Goal: Task Accomplishment & Management: Manage account settings

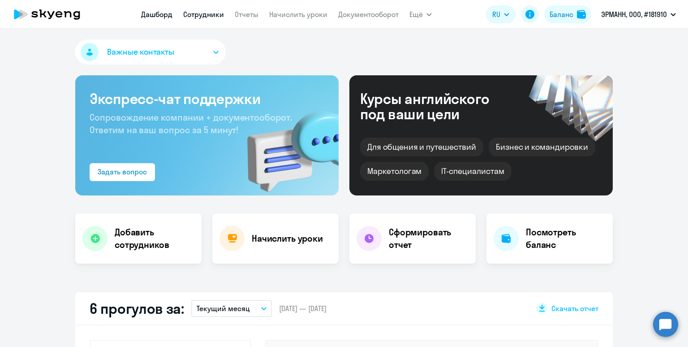
click at [206, 17] on link "Сотрудники" at bounding box center [203, 14] width 41 height 9
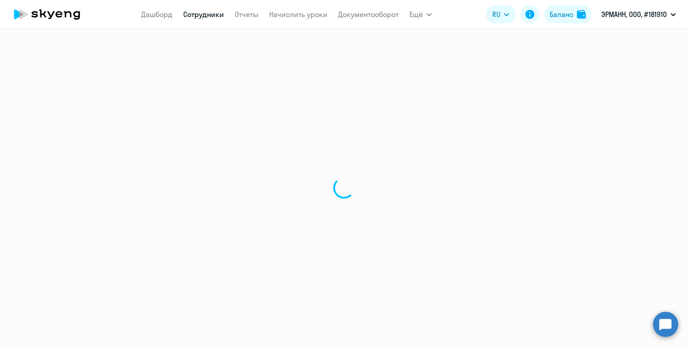
select select "30"
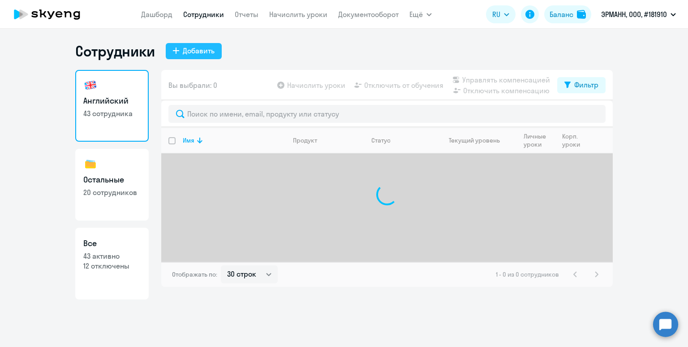
click at [190, 48] on div "Добавить" at bounding box center [199, 50] width 32 height 11
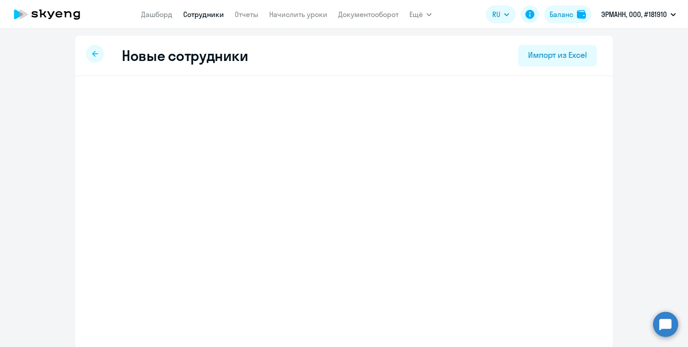
select select "english_adult_not_native_speaker"
select select "3"
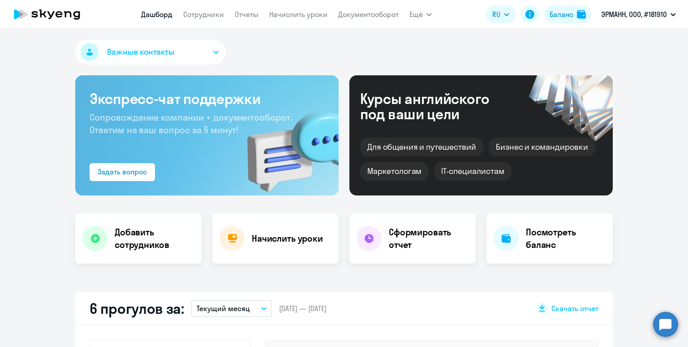
select select "30"
click at [212, 11] on link "Сотрудники" at bounding box center [203, 14] width 41 height 9
select select "30"
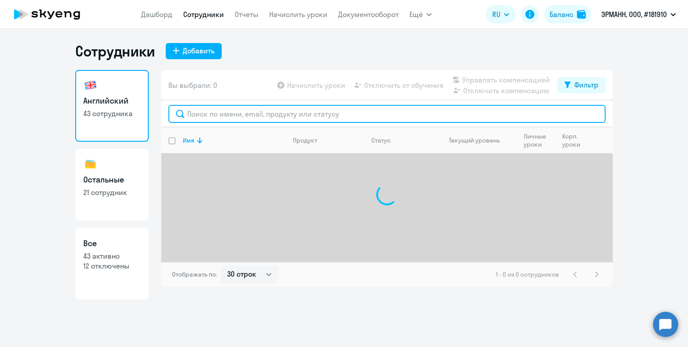
click at [199, 107] on input "text" at bounding box center [387, 114] width 437 height 18
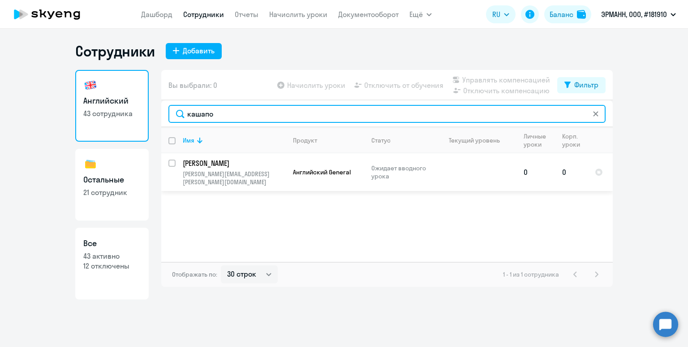
type input "кашапо"
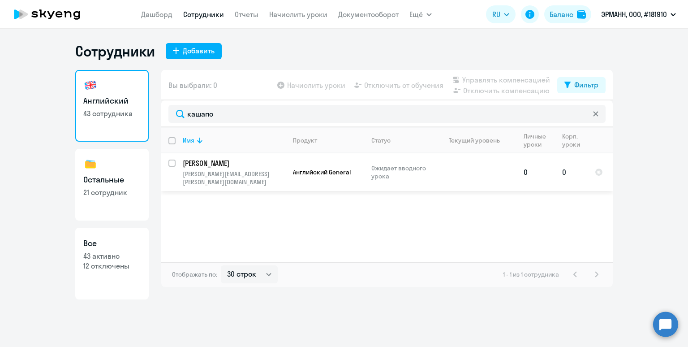
click at [224, 168] on p "Кашапова Елена" at bounding box center [233, 163] width 101 height 10
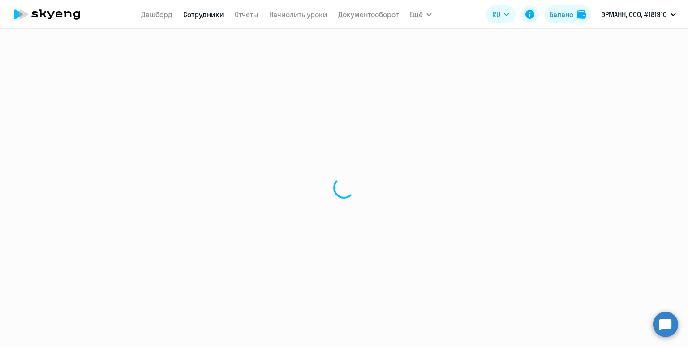
select select "english"
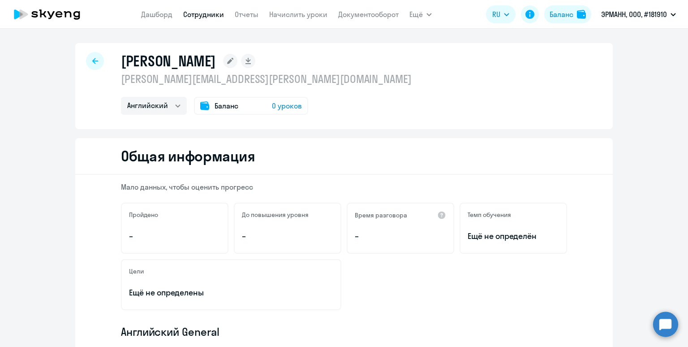
select select "english"
click at [194, 20] on app-menu-item-link "Сотрудники" at bounding box center [203, 14] width 41 height 11
click at [195, 13] on link "Сотрудники" at bounding box center [203, 14] width 41 height 9
select select "30"
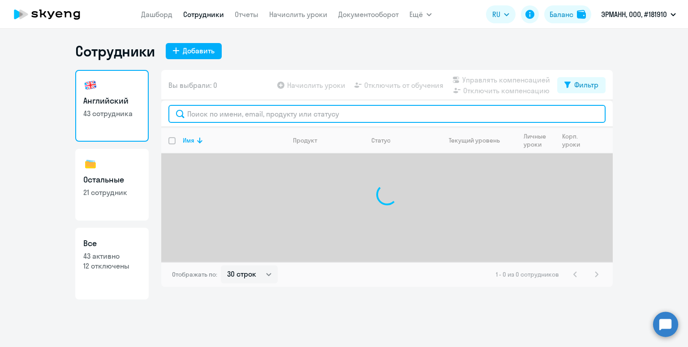
click at [208, 112] on input "text" at bounding box center [387, 114] width 437 height 18
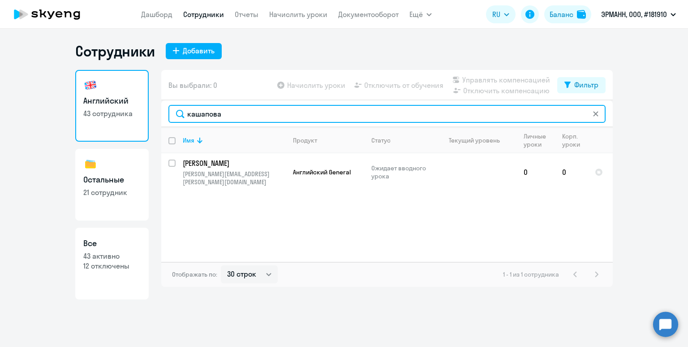
type input "кашапова"
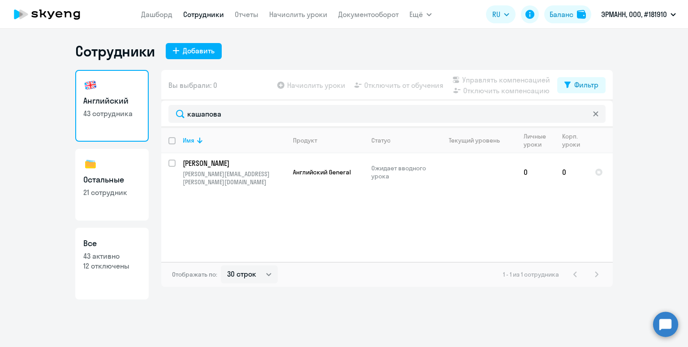
click at [112, 191] on p "21 сотрудник" at bounding box center [111, 192] width 57 height 10
select select "30"
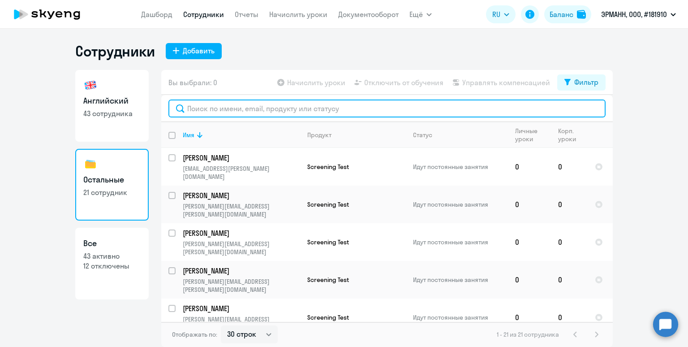
click at [263, 103] on input "text" at bounding box center [387, 109] width 437 height 18
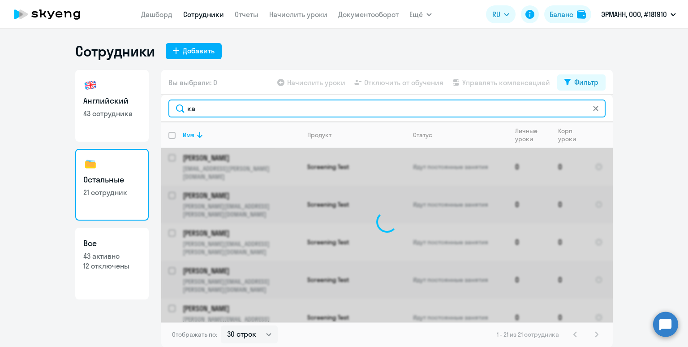
type input "каш"
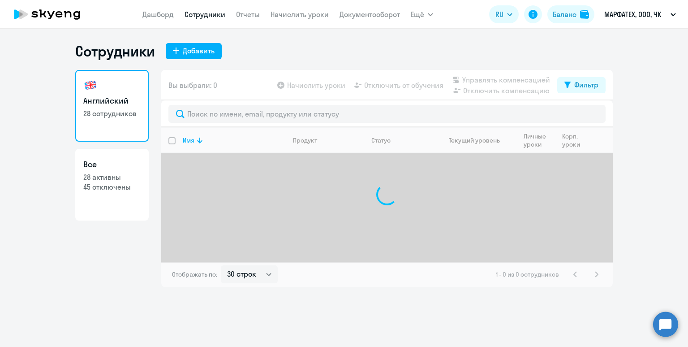
select select "30"
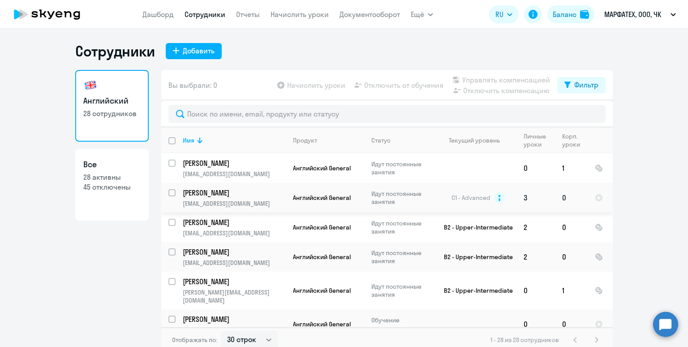
click at [314, 187] on td "Английский General" at bounding box center [325, 198] width 78 height 30
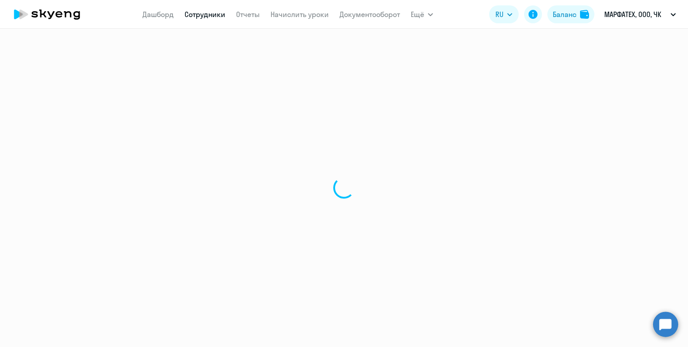
select select "english"
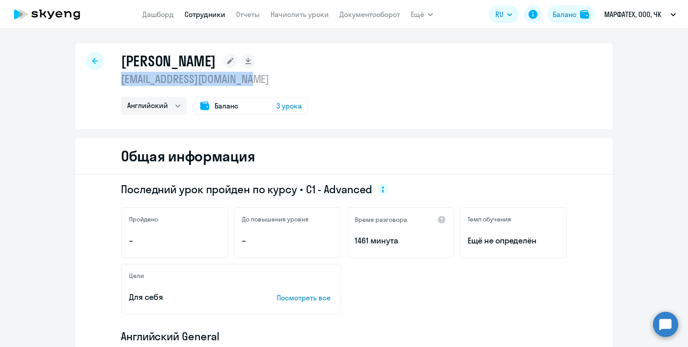
drag, startPoint x: 280, startPoint y: 78, endPoint x: 111, endPoint y: 82, distance: 169.0
click at [111, 82] on div "Щеглова Анастасия ascheglova@marfa-tech.com Английский Баланс 3 урока" at bounding box center [344, 86] width 538 height 86
copy p "[EMAIL_ADDRESS][DOMAIN_NAME]"
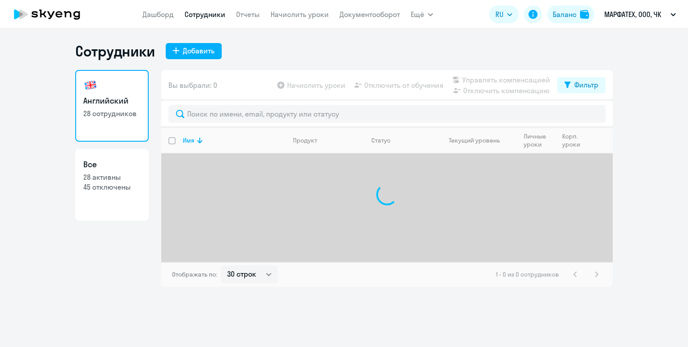
select select "30"
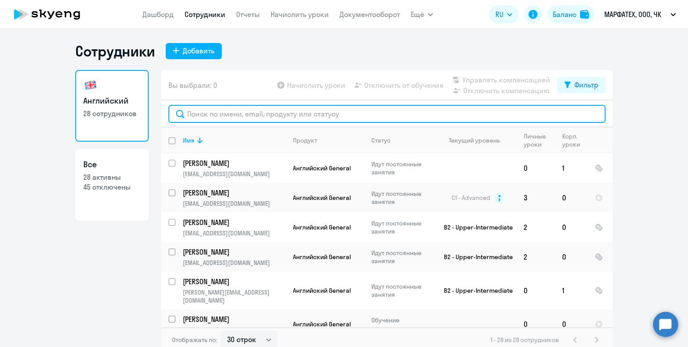
click at [284, 113] on input "text" at bounding box center [387, 114] width 437 height 18
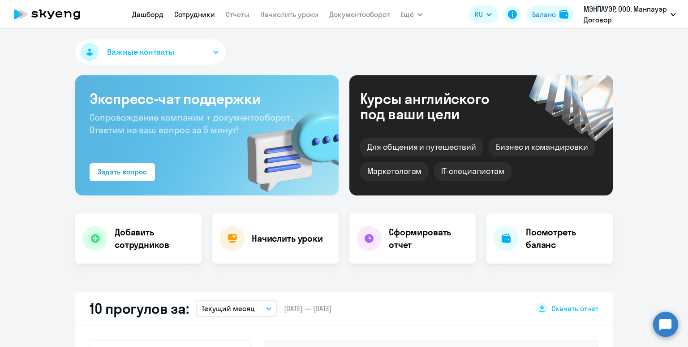
click at [181, 17] on link "Сотрудники" at bounding box center [194, 14] width 41 height 9
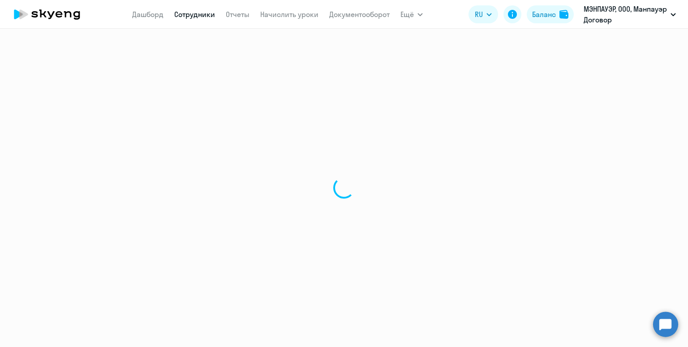
select select "30"
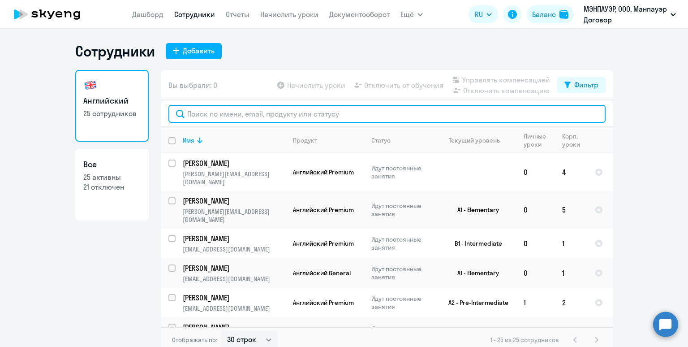
click at [206, 110] on input "text" at bounding box center [387, 114] width 437 height 18
paste input "Loginova"
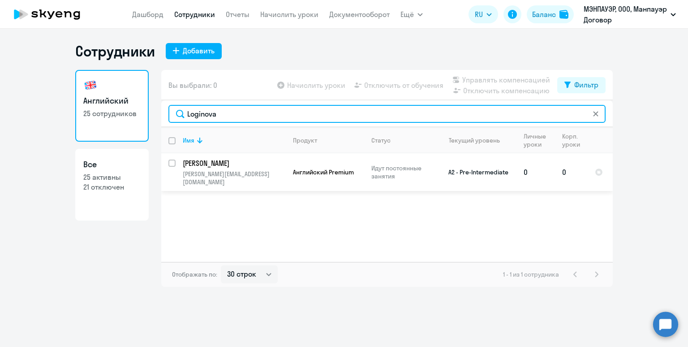
type input "Loginova"
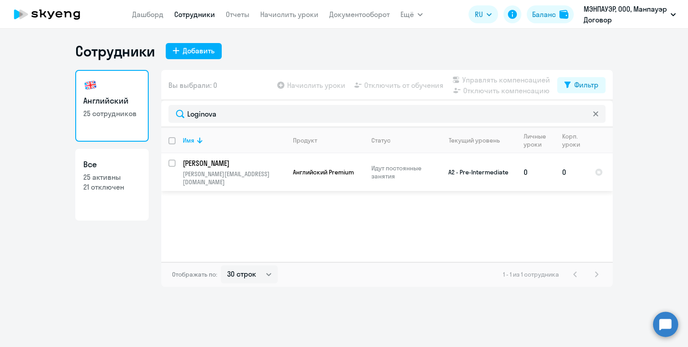
click at [169, 162] on input "select row 40016654" at bounding box center [178, 169] width 18 height 18
checkbox input "true"
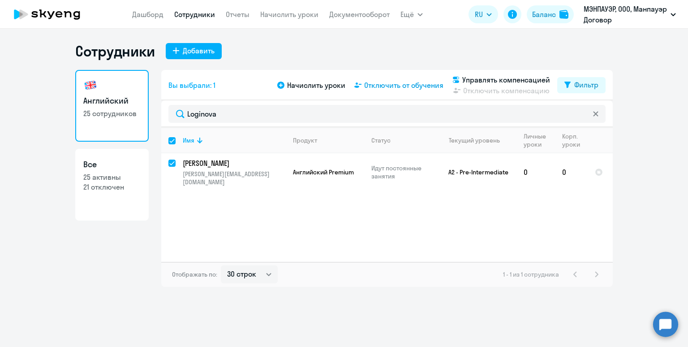
click at [418, 86] on span "Отключить от обучения" at bounding box center [403, 85] width 79 height 11
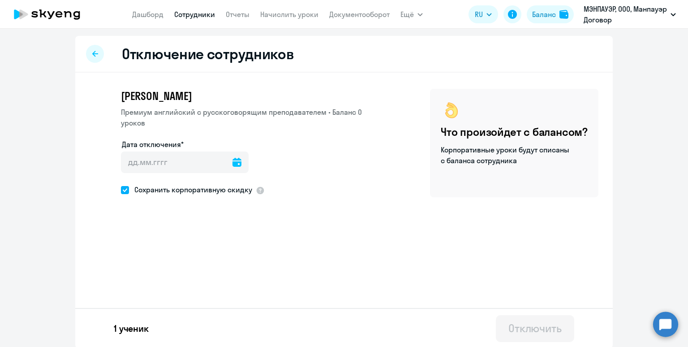
click at [233, 164] on icon at bounding box center [237, 162] width 9 height 9
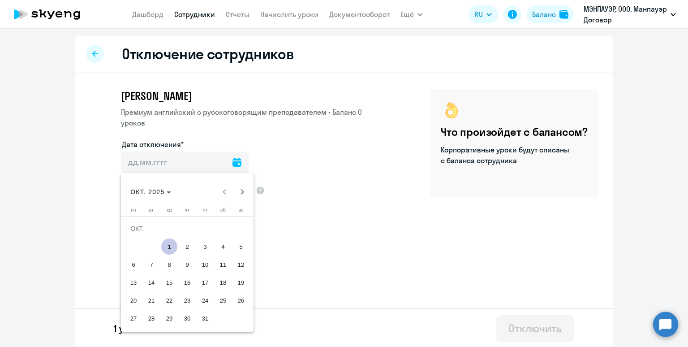
click at [169, 246] on span "1" at bounding box center [169, 246] width 16 height 16
type input "[DATE]"
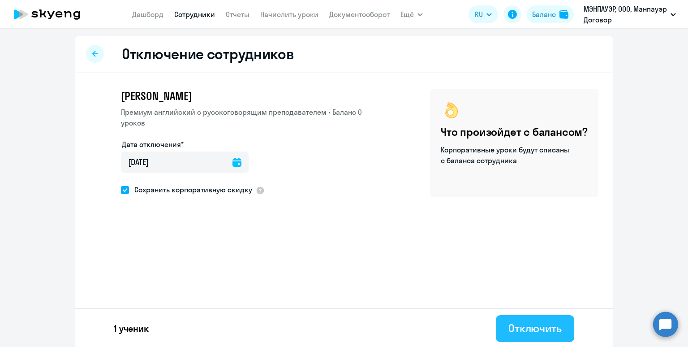
click at [515, 325] on div "Отключить" at bounding box center [535, 328] width 53 height 14
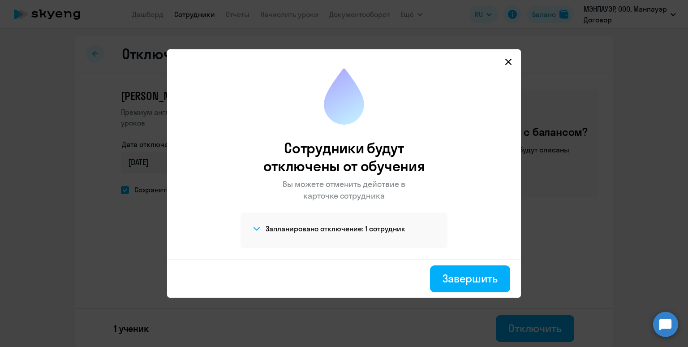
click at [353, 222] on div "Запланировано отключение: 1 сотрудник [PERSON_NAME]" at bounding box center [344, 230] width 207 height 36
click at [353, 229] on h4 "Запланировано отключение: 1 сотрудник" at bounding box center [336, 229] width 140 height 10
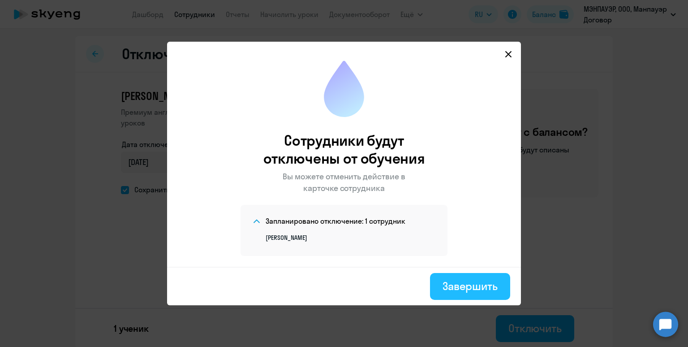
click at [481, 287] on div "Завершить" at bounding box center [470, 286] width 55 height 14
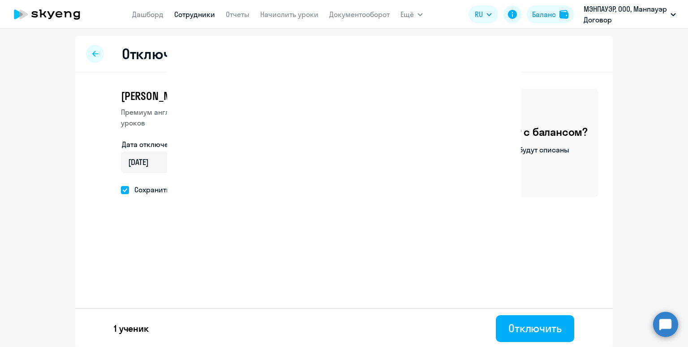
select select "30"
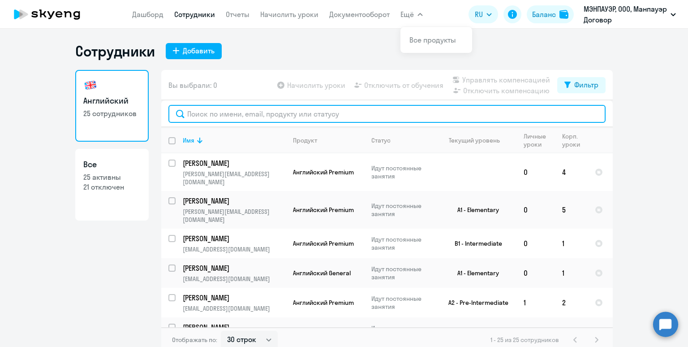
click at [248, 118] on input "text" at bounding box center [387, 114] width 437 height 18
paste input "[PERSON_NAME]"
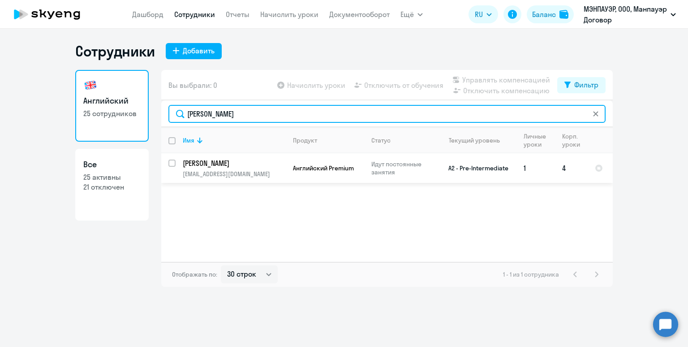
type input "[PERSON_NAME]"
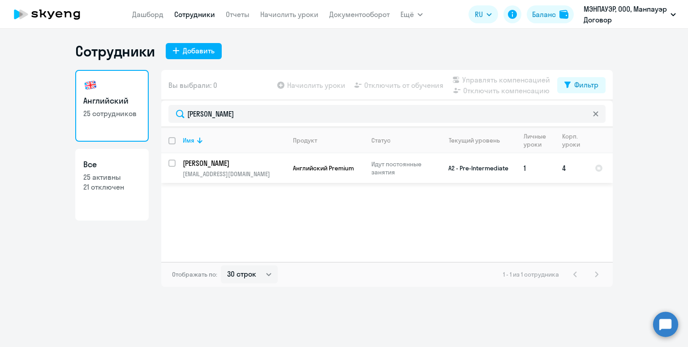
click at [172, 162] on input "select row 41025215" at bounding box center [178, 169] width 18 height 18
checkbox input "true"
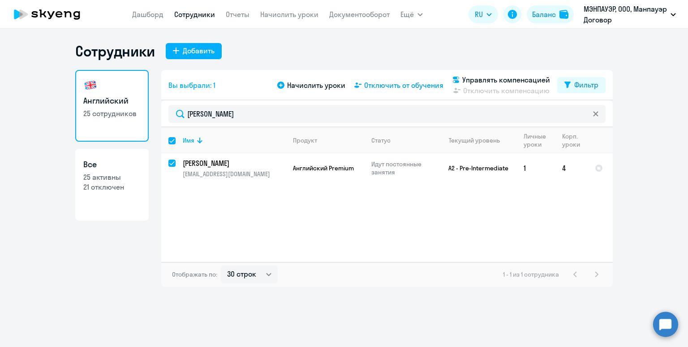
click at [403, 87] on span "Отключить от обучения" at bounding box center [403, 85] width 79 height 11
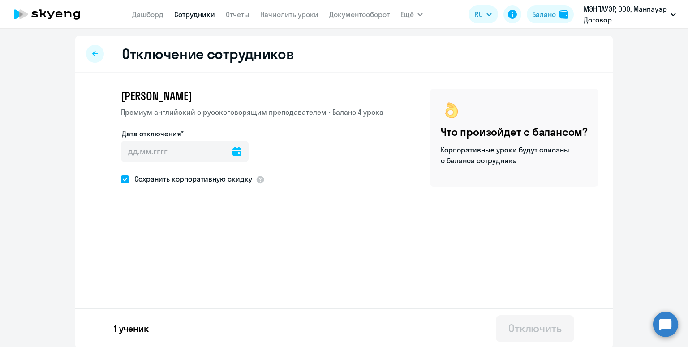
click at [233, 152] on icon at bounding box center [237, 151] width 9 height 9
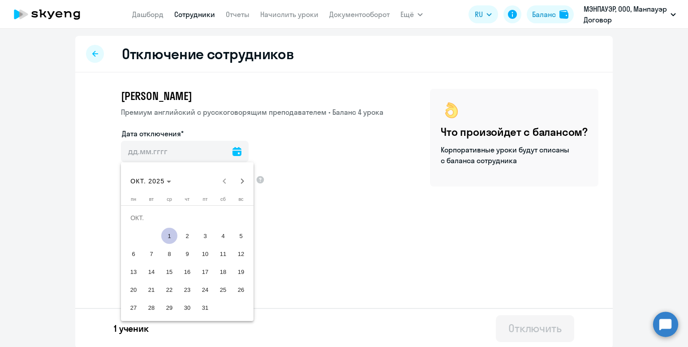
click at [167, 235] on span "1" at bounding box center [169, 236] width 16 height 16
type input "[DATE]"
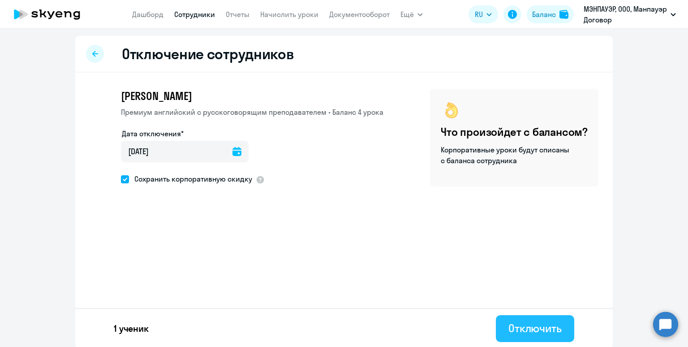
click at [515, 325] on div "Отключить" at bounding box center [535, 328] width 53 height 14
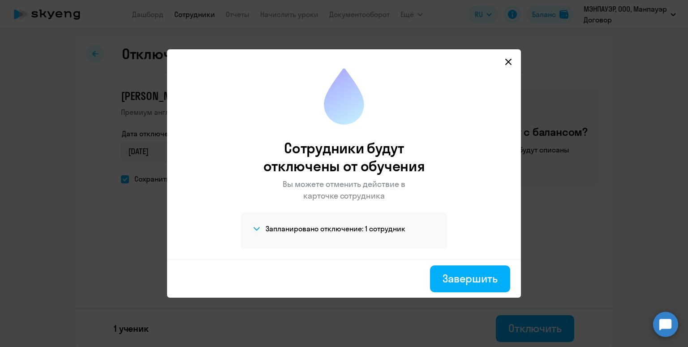
click at [338, 221] on div "Запланировано отключение: 1 сотрудник [PERSON_NAME]" at bounding box center [344, 230] width 207 height 36
click at [340, 229] on h4 "Запланировано отключение: 1 сотрудник" at bounding box center [336, 229] width 140 height 10
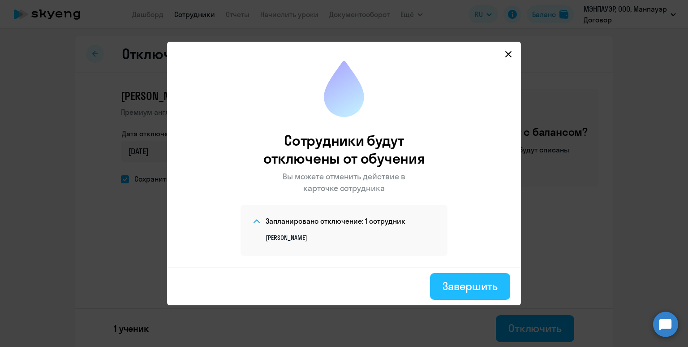
click at [459, 289] on div "Завершить" at bounding box center [470, 286] width 55 height 14
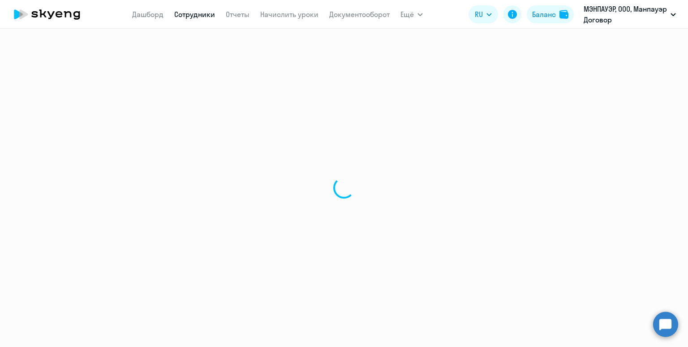
select select "30"
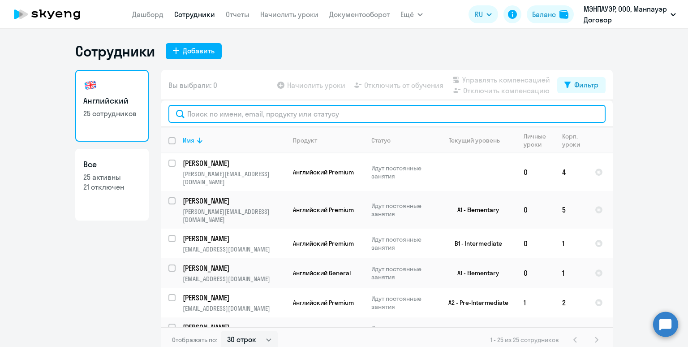
click at [234, 114] on input "text" at bounding box center [387, 114] width 437 height 18
paste input "Zorina"
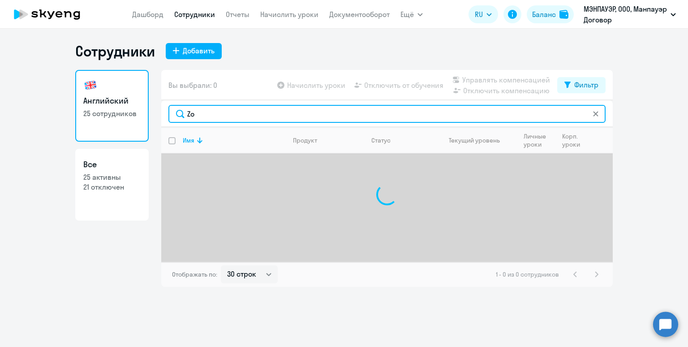
type input "Z"
type input "p"
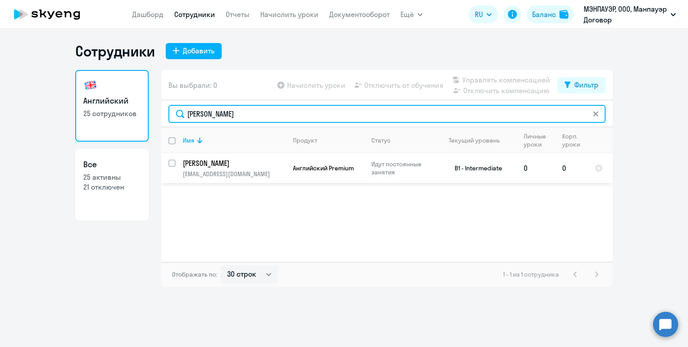
type input "[PERSON_NAME]"
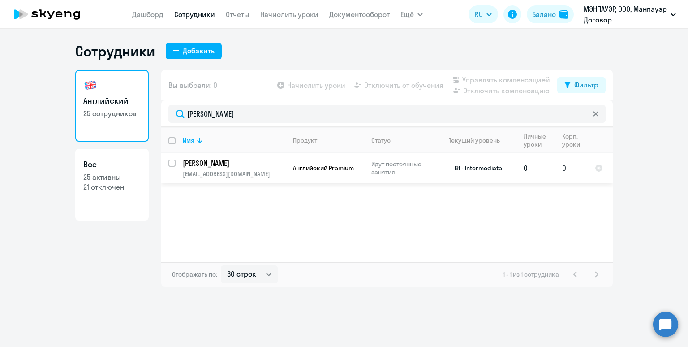
click at [175, 162] on input "select row 2434261" at bounding box center [178, 169] width 18 height 18
checkbox input "true"
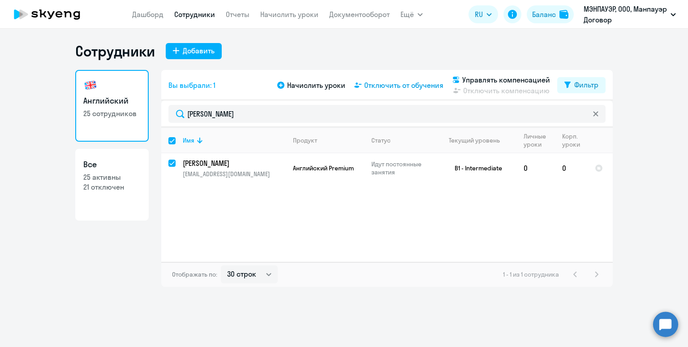
click at [397, 86] on span "Отключить от обучения" at bounding box center [403, 85] width 79 height 11
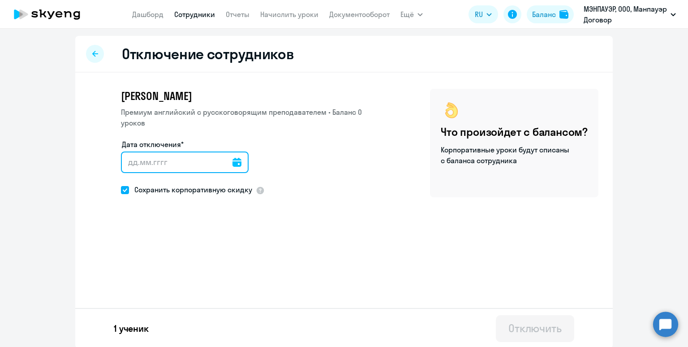
drag, startPoint x: 156, startPoint y: 161, endPoint x: 163, endPoint y: 152, distance: 11.1
click at [156, 161] on input "Дата отключения*" at bounding box center [185, 163] width 128 height 22
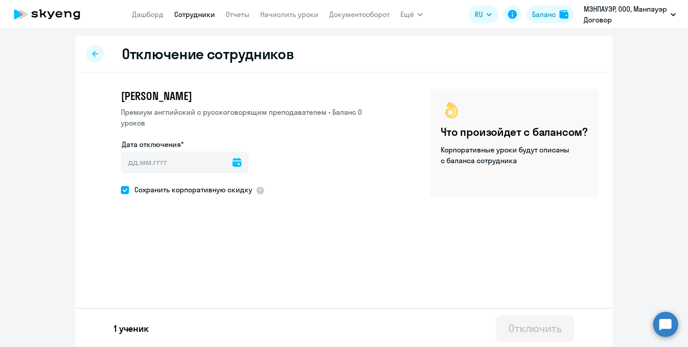
click at [233, 160] on icon at bounding box center [237, 162] width 9 height 9
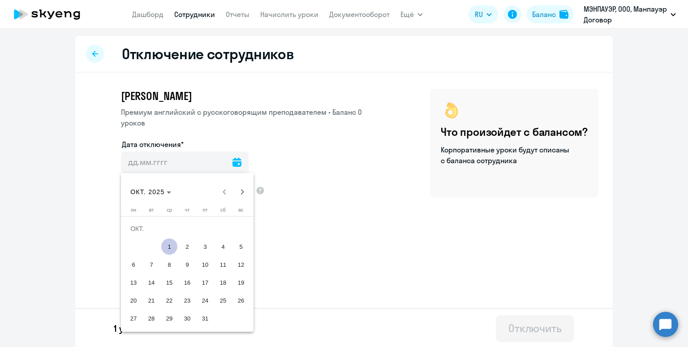
click at [169, 250] on span "1" at bounding box center [169, 246] width 16 height 16
type input "[DATE]"
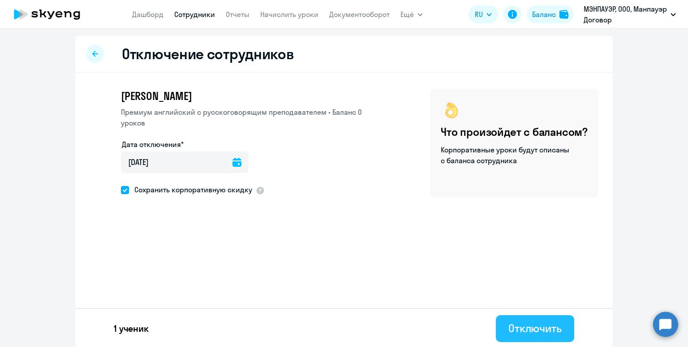
click at [525, 326] on div "Отключить" at bounding box center [535, 328] width 53 height 14
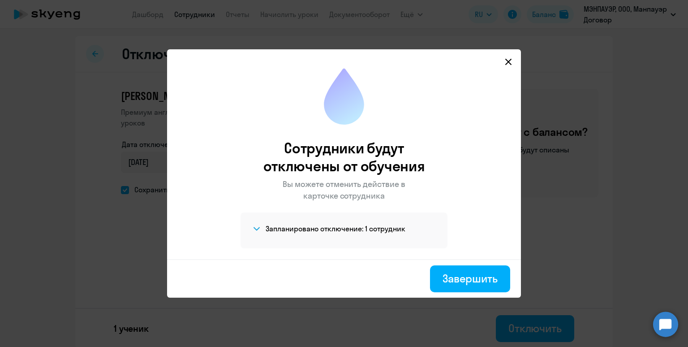
click at [369, 235] on div "Запланировано отключение: 1 сотрудник [PERSON_NAME]" at bounding box center [344, 230] width 207 height 36
click at [255, 225] on span at bounding box center [256, 228] width 11 height 11
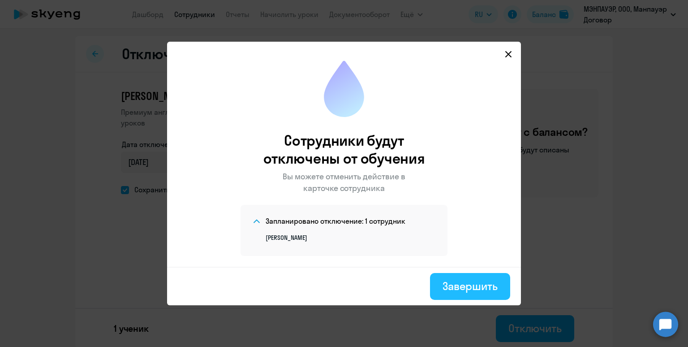
click at [461, 294] on button "Завершить" at bounding box center [470, 286] width 80 height 27
select select "30"
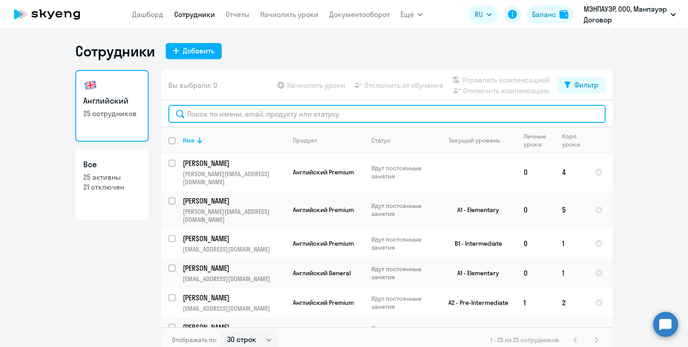
click at [234, 111] on input "text" at bounding box center [387, 114] width 437 height 18
paste input "Makarova"
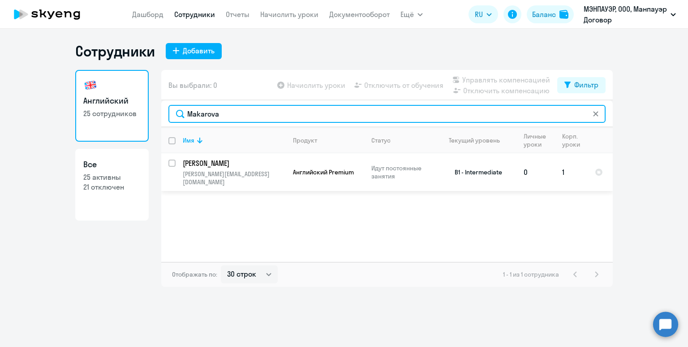
type input "Makarova"
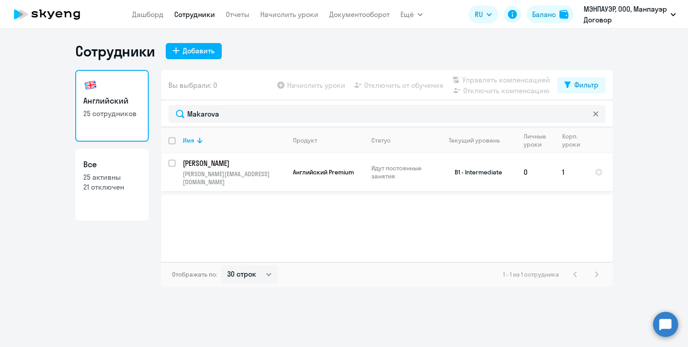
click at [172, 164] on input "select row 38501820" at bounding box center [178, 169] width 18 height 18
checkbox input "true"
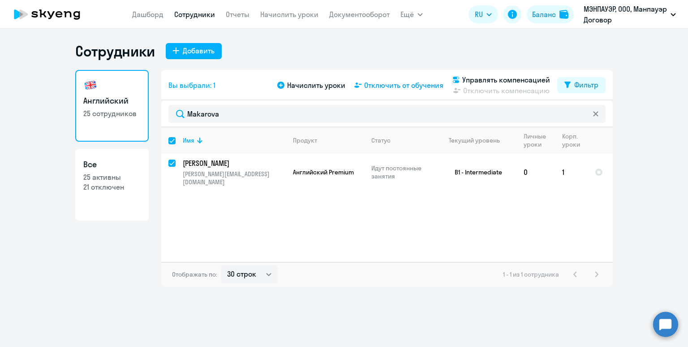
click at [405, 84] on span "Отключить от обучения" at bounding box center [403, 85] width 79 height 11
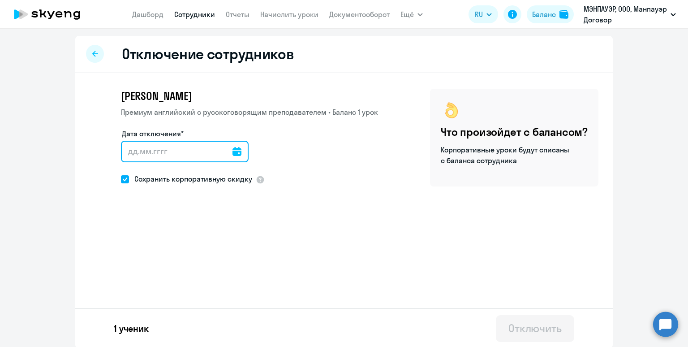
click at [196, 157] on input "Дата отключения*" at bounding box center [185, 152] width 128 height 22
click at [233, 151] on icon at bounding box center [237, 151] width 9 height 9
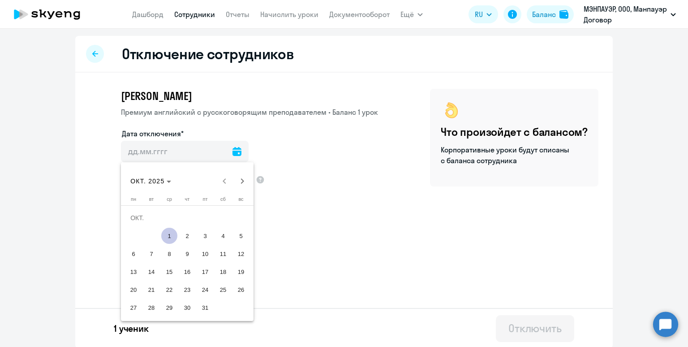
click at [167, 236] on span "1" at bounding box center [169, 236] width 16 height 16
type input "[DATE]"
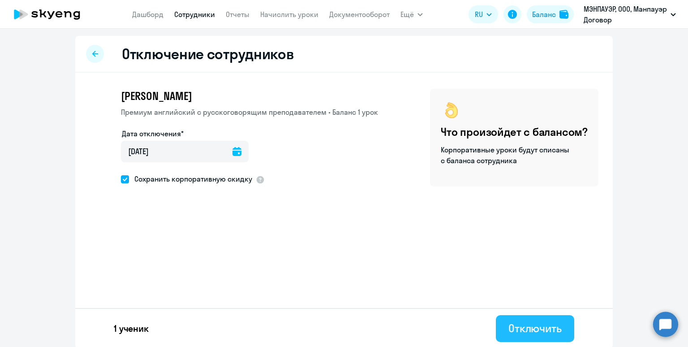
click at [551, 331] on div "Отключить" at bounding box center [535, 328] width 53 height 14
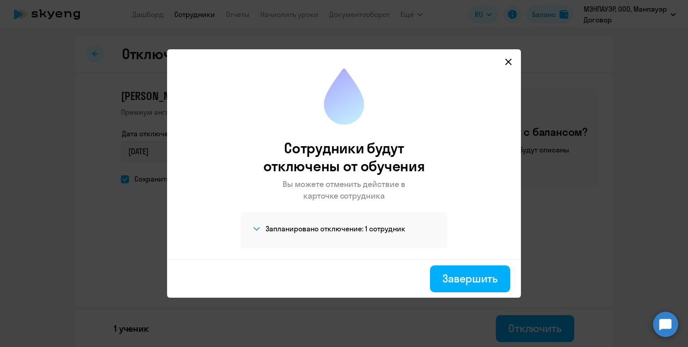
click at [330, 230] on h4 "Запланировано отключение: 1 сотрудник" at bounding box center [336, 229] width 140 height 10
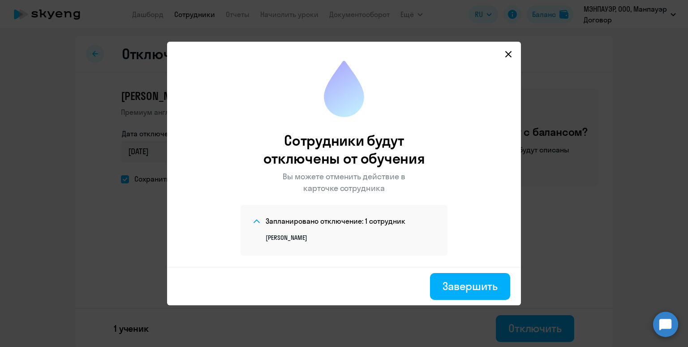
drag, startPoint x: 461, startPoint y: 289, endPoint x: 434, endPoint y: 182, distance: 110.6
click at [0, 0] on app-disconnection-results "Сотрудники будут отключены от обучения Вы можете отменить действие в карточке с…" at bounding box center [0, 0] width 0 height 0
click at [464, 283] on div "Завершить" at bounding box center [470, 286] width 55 height 14
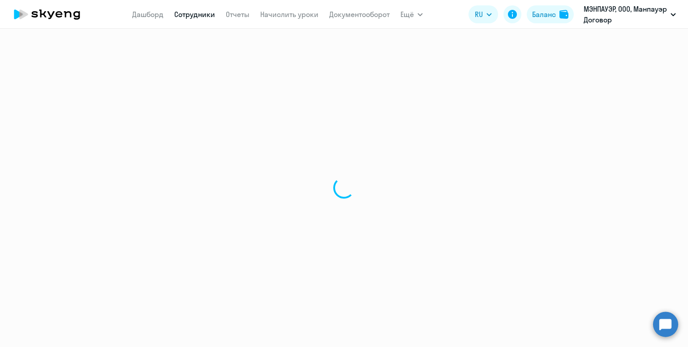
select select "30"
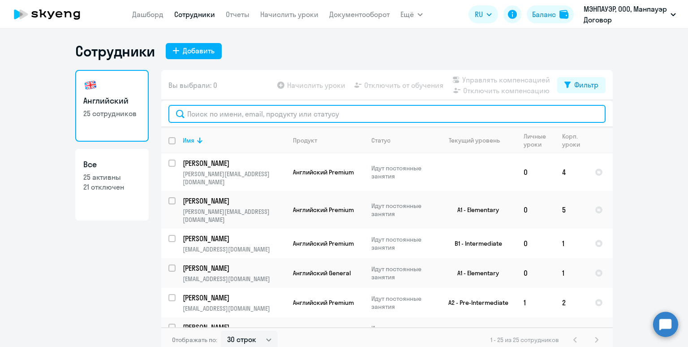
click at [213, 116] on input "text" at bounding box center [387, 114] width 437 height 18
paste input "Korotkova"
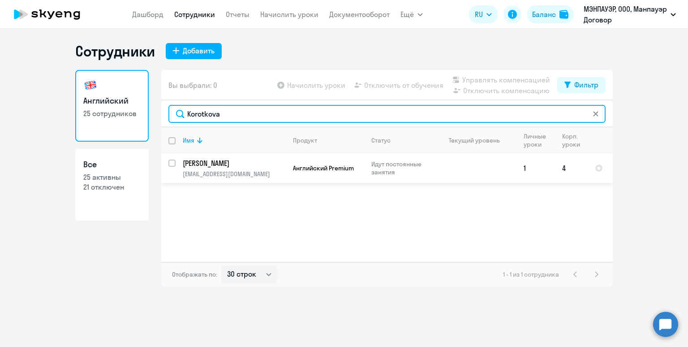
type input "Korotkova"
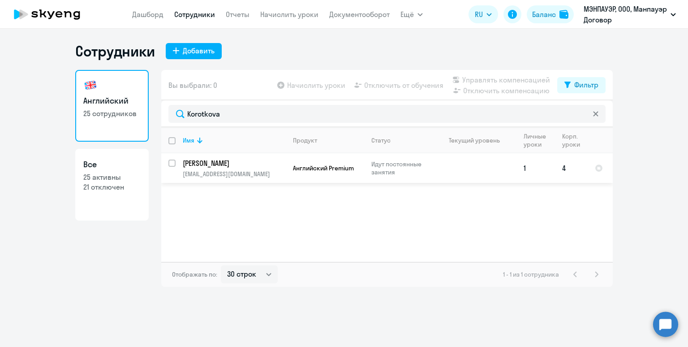
click at [173, 163] on input "select row 20630583" at bounding box center [178, 169] width 18 height 18
checkbox input "true"
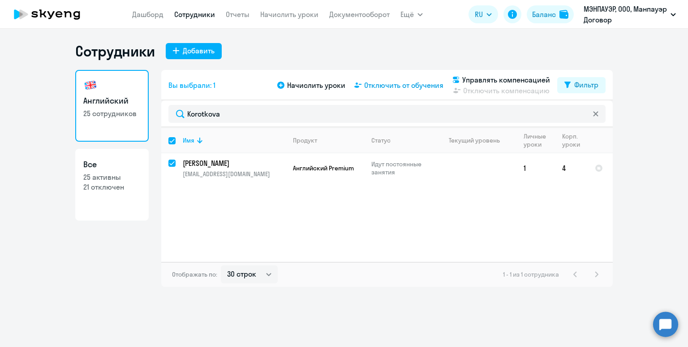
click at [414, 87] on span "Отключить от обучения" at bounding box center [403, 85] width 79 height 11
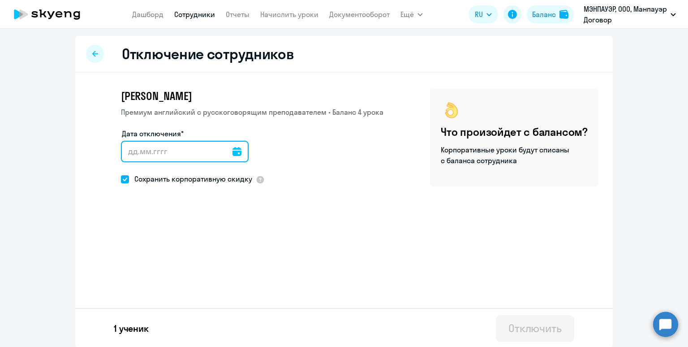
click at [233, 150] on input "Дата отключения*" at bounding box center [185, 152] width 128 height 22
click at [192, 147] on input "Дата отключения*" at bounding box center [185, 152] width 128 height 22
click at [233, 152] on icon at bounding box center [237, 151] width 9 height 9
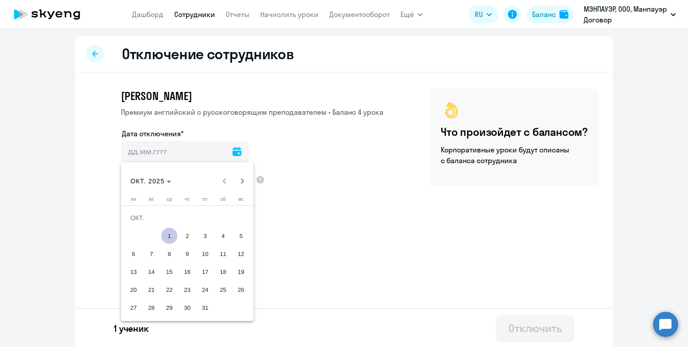
click at [167, 234] on span "1" at bounding box center [169, 236] width 16 height 16
type input "[DATE]"
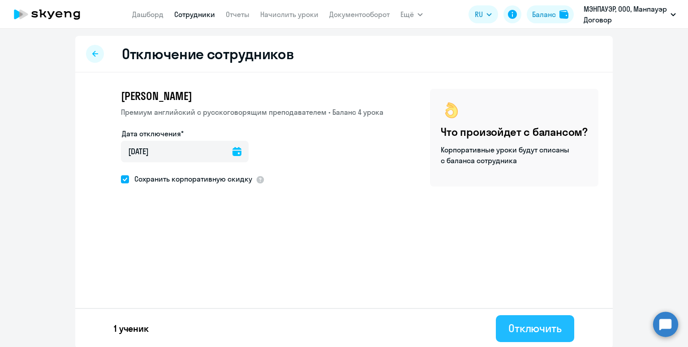
click at [529, 325] on div "Отключить" at bounding box center [535, 328] width 53 height 14
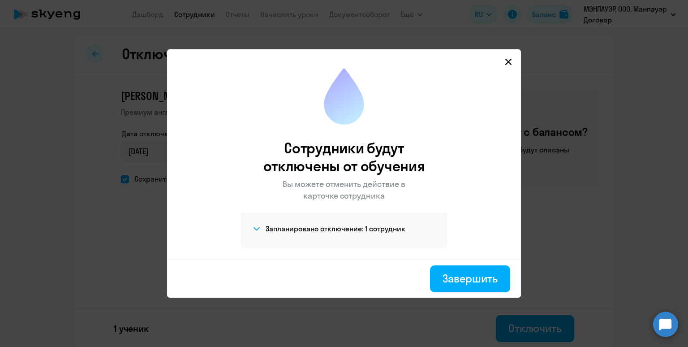
click at [382, 230] on h4 "Запланировано отключение: 1 сотрудник" at bounding box center [336, 229] width 140 height 10
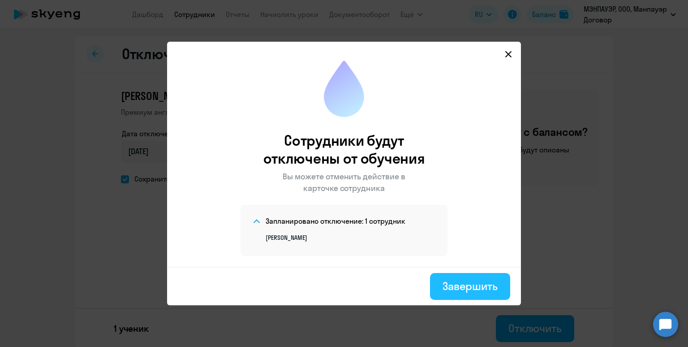
click at [490, 285] on div "Завершить" at bounding box center [470, 286] width 55 height 14
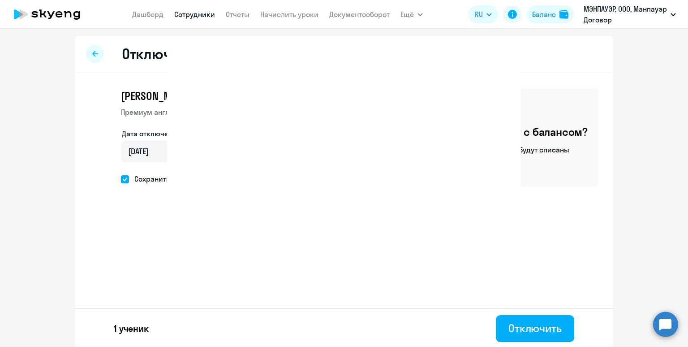
select select "30"
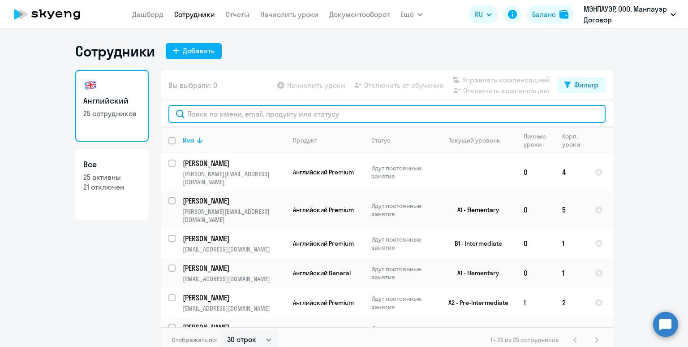
click at [234, 112] on input "text" at bounding box center [387, 114] width 437 height 18
paste input "Ruya"
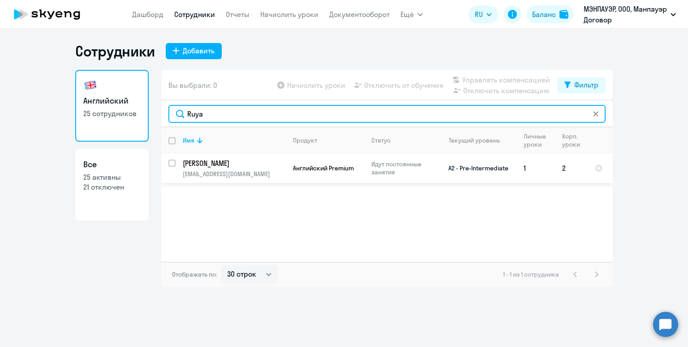
type input "Ruya"
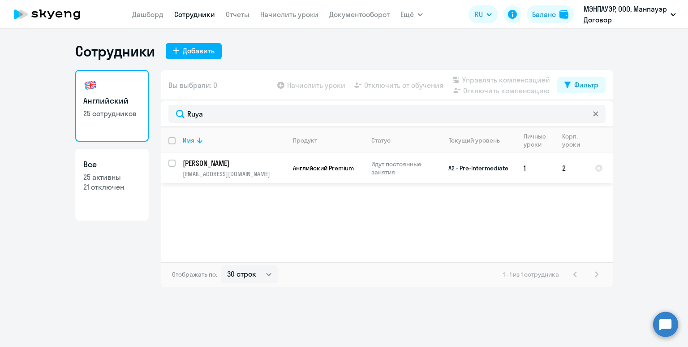
click at [171, 164] on input "select row 40237004" at bounding box center [178, 169] width 18 height 18
checkbox input "true"
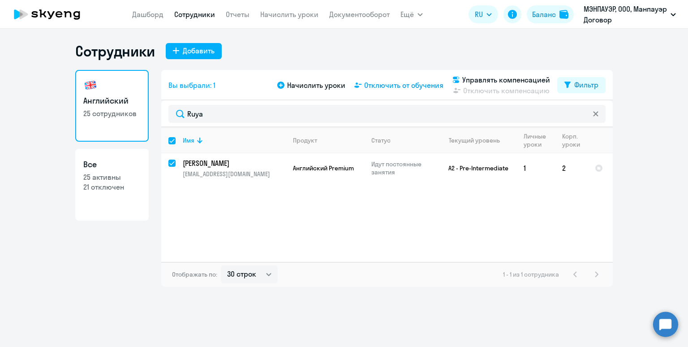
click at [397, 87] on span "Отключить от обучения" at bounding box center [403, 85] width 79 height 11
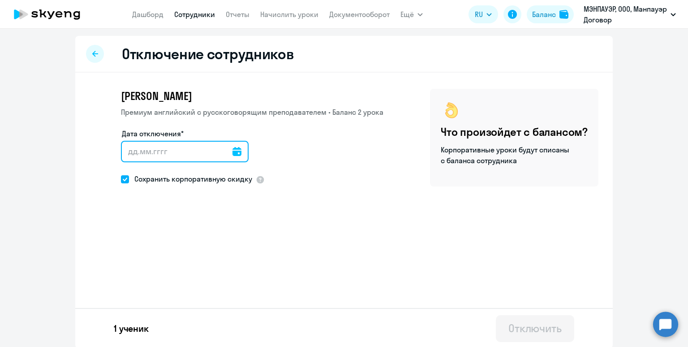
click at [211, 146] on input "Дата отключения*" at bounding box center [185, 152] width 128 height 22
click at [233, 151] on icon at bounding box center [237, 151] width 9 height 9
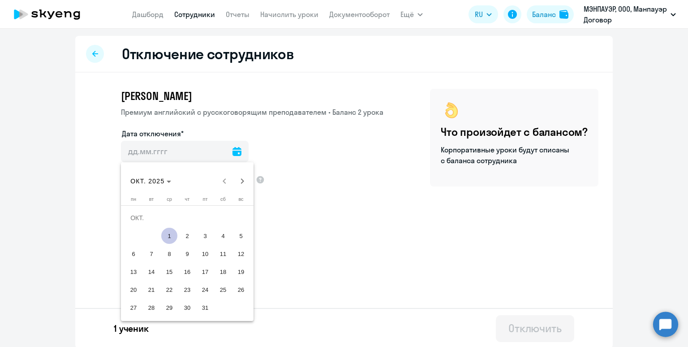
click at [167, 234] on span "1" at bounding box center [169, 236] width 16 height 16
type input "[DATE]"
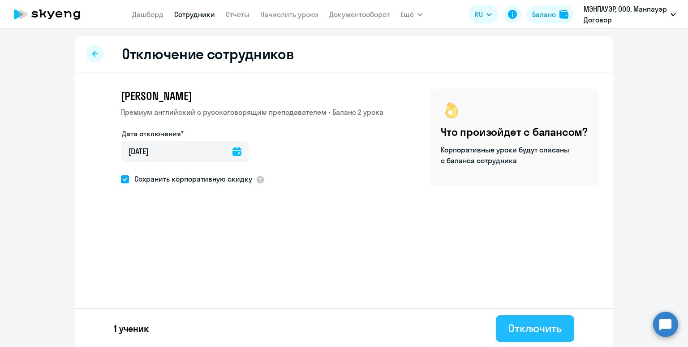
click at [535, 333] on div "Отключить" at bounding box center [535, 328] width 53 height 14
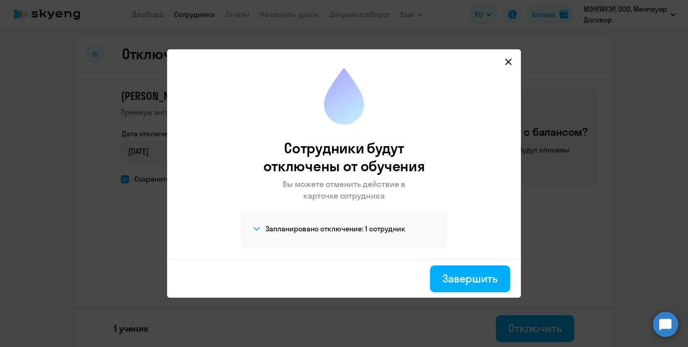
click at [362, 231] on h4 "Запланировано отключение: 1 сотрудник" at bounding box center [336, 229] width 140 height 10
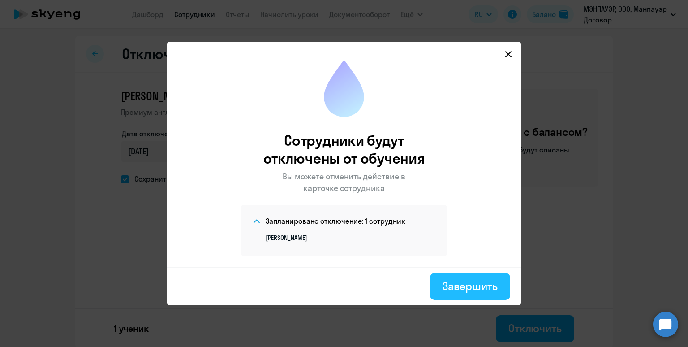
click at [463, 285] on div "Завершить" at bounding box center [470, 286] width 55 height 14
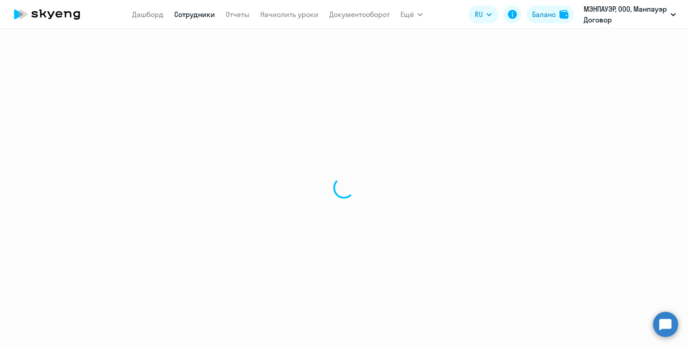
select select "30"
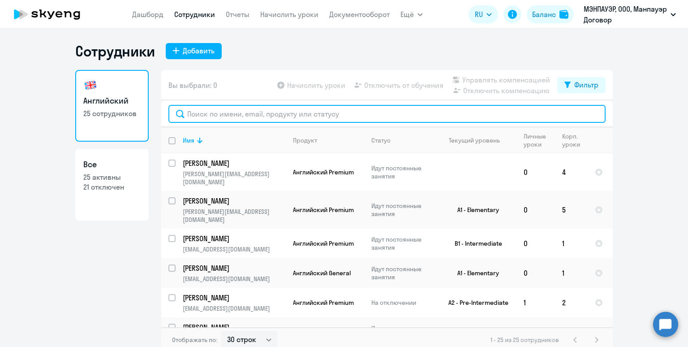
click at [217, 108] on input "text" at bounding box center [387, 114] width 437 height 18
paste input "[PERSON_NAME]"
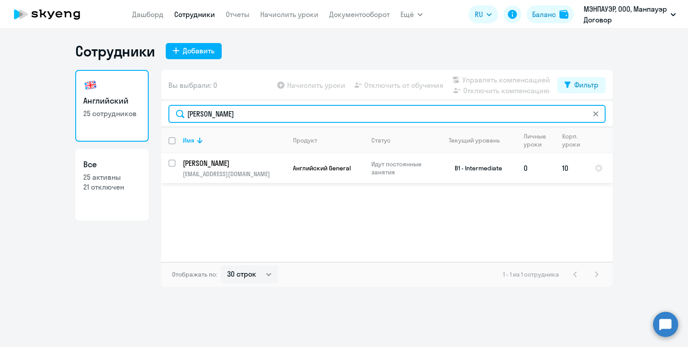
type input "[PERSON_NAME]"
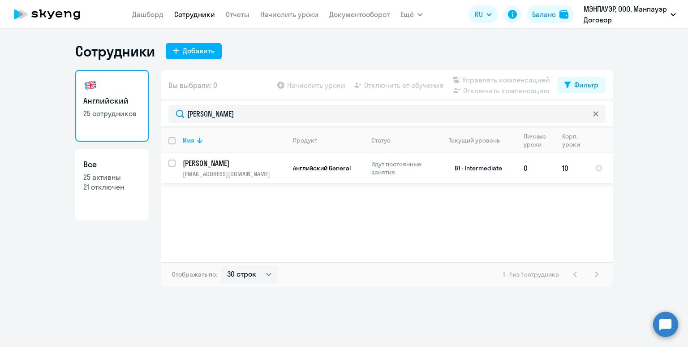
click at [170, 161] on input "select row 5035453" at bounding box center [178, 169] width 18 height 18
checkbox input "true"
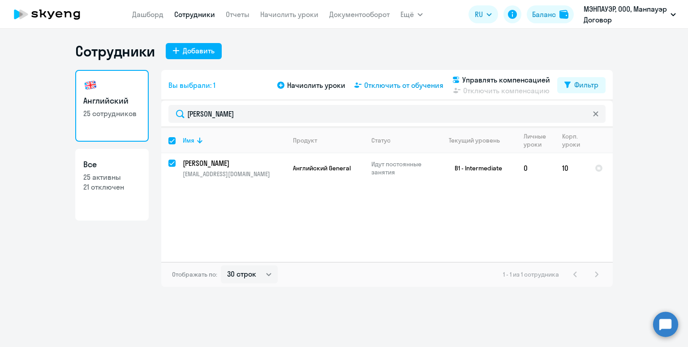
click at [400, 84] on span "Отключить от обучения" at bounding box center [403, 85] width 79 height 11
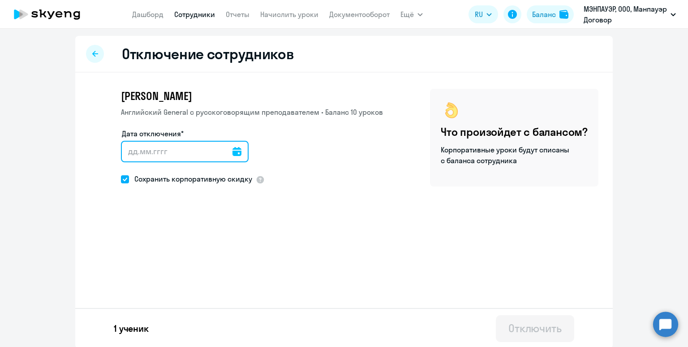
click at [185, 151] on input "Дата отключения*" at bounding box center [185, 152] width 128 height 22
click at [190, 149] on input "Дата отключения*" at bounding box center [185, 152] width 128 height 22
click at [233, 149] on icon at bounding box center [237, 151] width 9 height 9
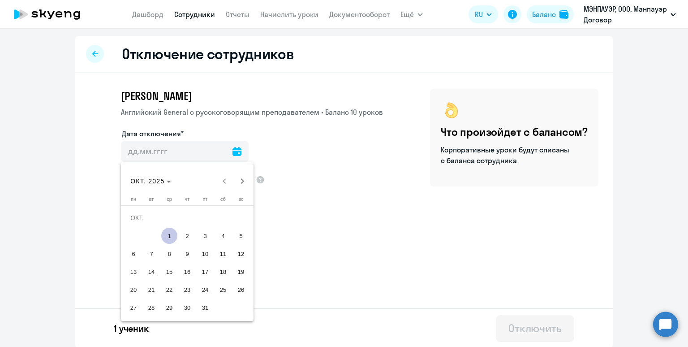
click at [169, 237] on span "1" at bounding box center [169, 236] width 16 height 16
type input "[DATE]"
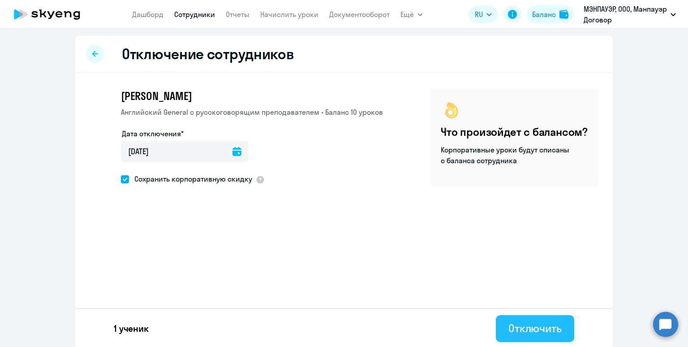
click at [513, 324] on div "Отключить" at bounding box center [535, 328] width 53 height 14
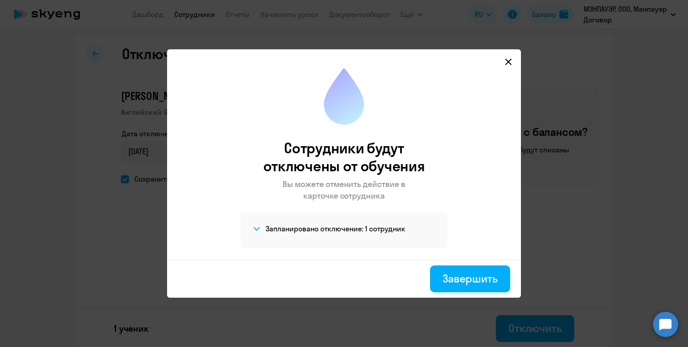
click at [332, 223] on section "Запланировано отключение: 1 сотрудник" at bounding box center [343, 228] width 184 height 11
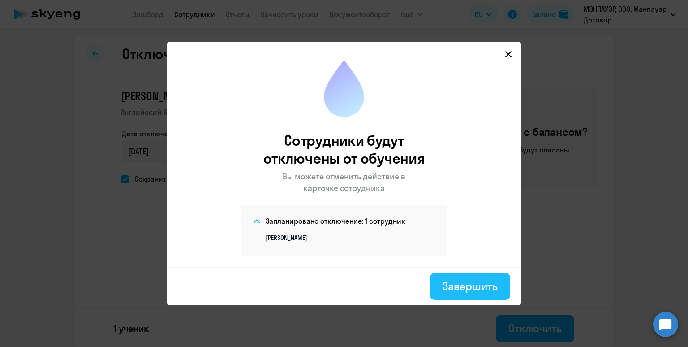
click at [438, 285] on button "Завершить" at bounding box center [470, 286] width 80 height 27
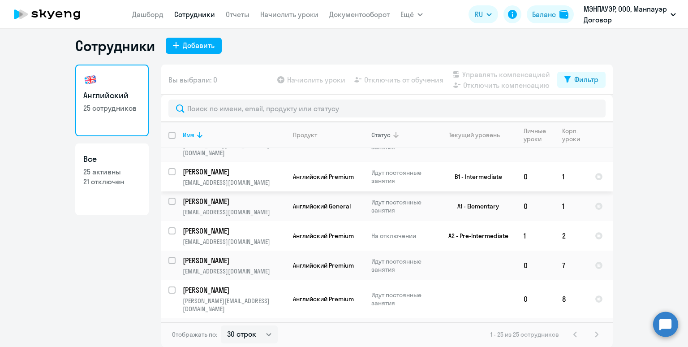
scroll to position [55, 0]
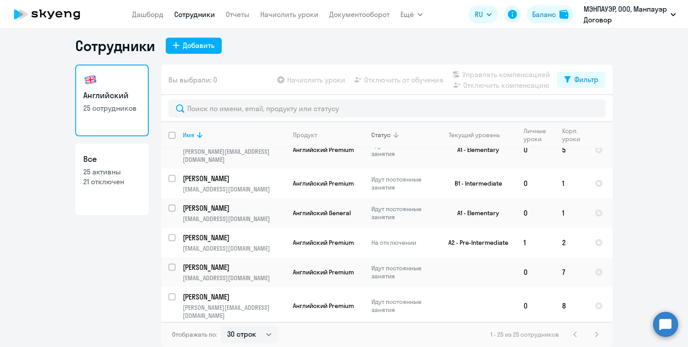
click at [385, 134] on div "Статус" at bounding box center [381, 135] width 19 height 8
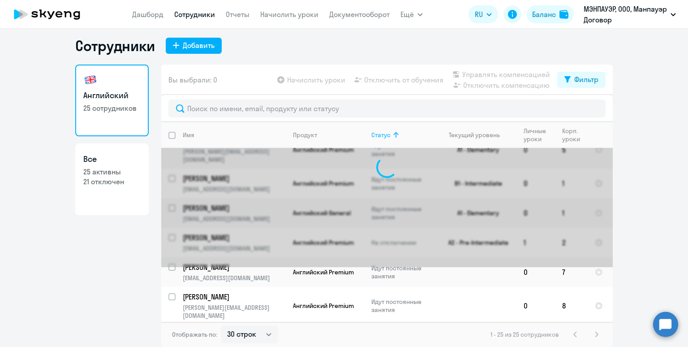
scroll to position [0, 0]
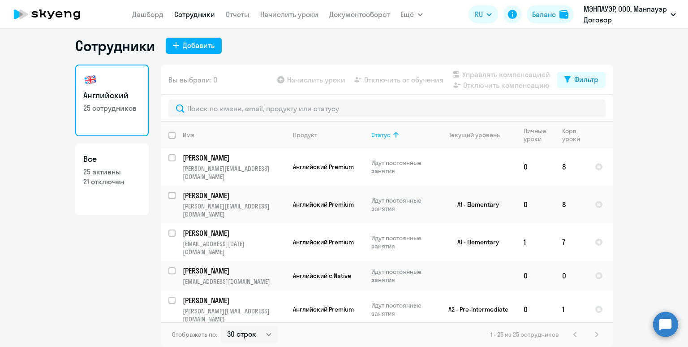
click at [385, 134] on div "Статус" at bounding box center [381, 135] width 19 height 8
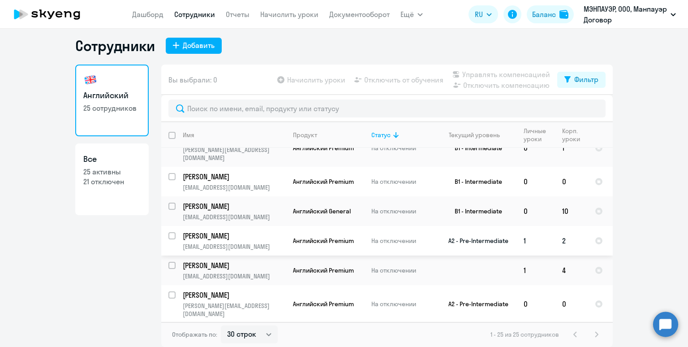
scroll to position [51, 0]
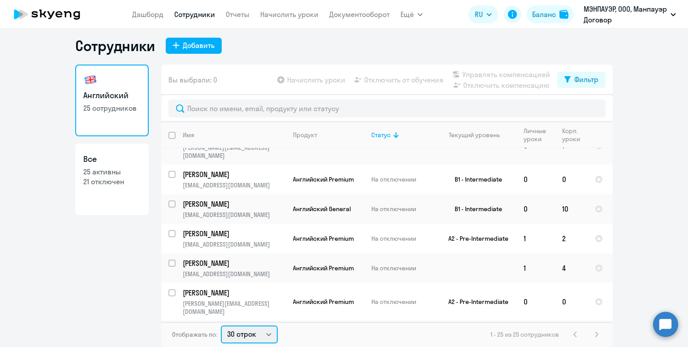
click at [262, 341] on select "30 строк 50 строк 100 строк" at bounding box center [249, 334] width 57 height 18
select select "50"
click at [221, 325] on select "30 строк 50 строк 100 строк" at bounding box center [249, 334] width 57 height 18
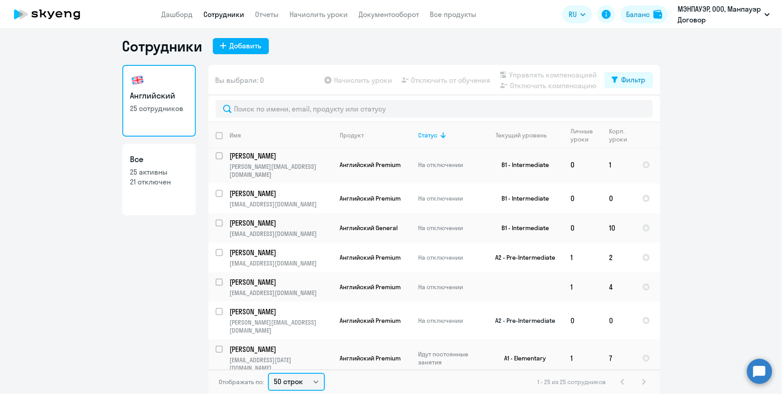
scroll to position [0, 0]
